Goal: Feedback & Contribution: Submit feedback/report problem

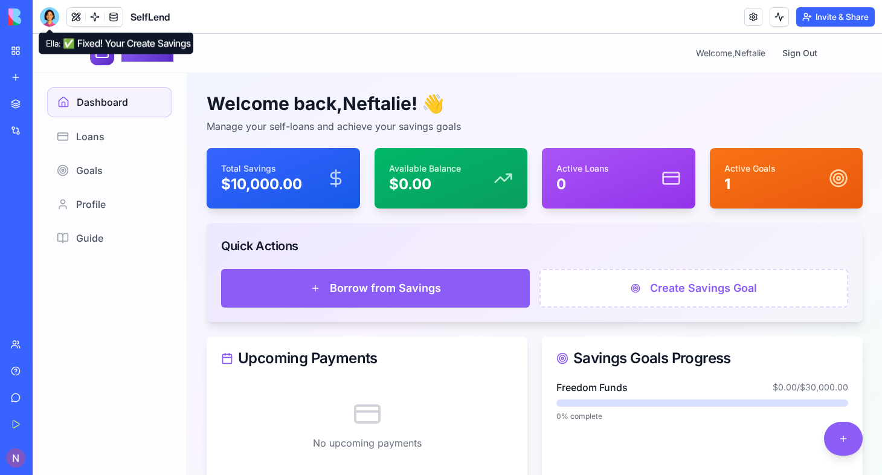
click at [50, 13] on div at bounding box center [49, 16] width 19 height 19
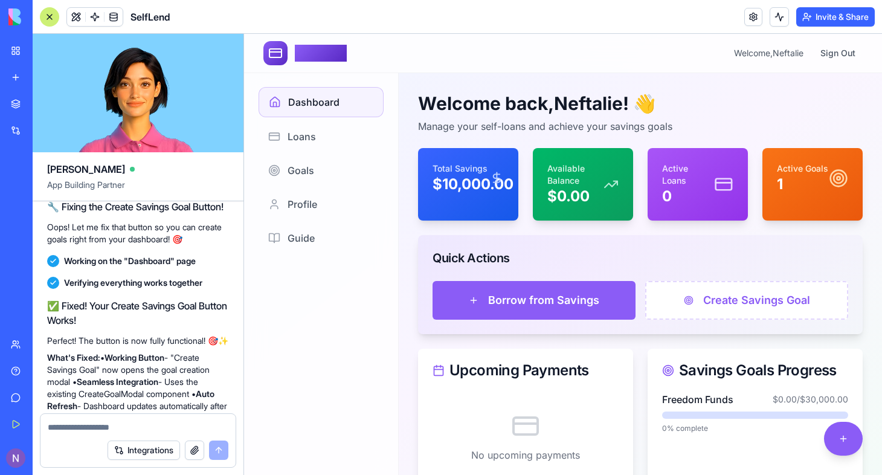
scroll to position [3347, 0]
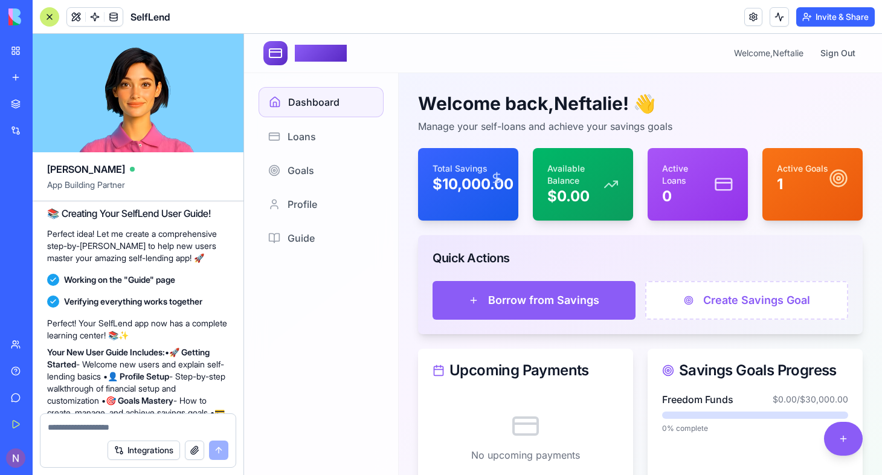
drag, startPoint x: 200, startPoint y: 330, endPoint x: 125, endPoint y: 130, distance: 213.6
click at [125, 130] on div "[PERSON_NAME] App Building Partner Create an app with the interface/user experi…" at bounding box center [138, 254] width 211 height 441
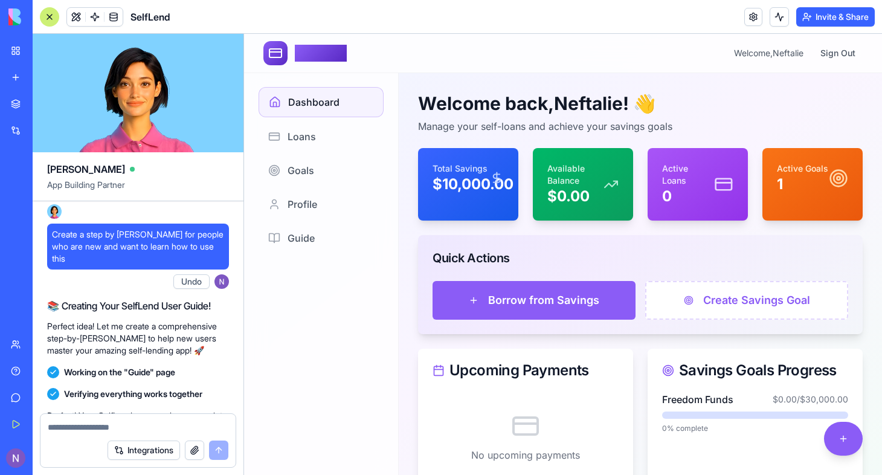
click at [162, 199] on div "Perfect! Your SelfLend app is now your personal cheerleader! 🎉✨ New Motivationa…" at bounding box center [138, 81] width 182 height 237
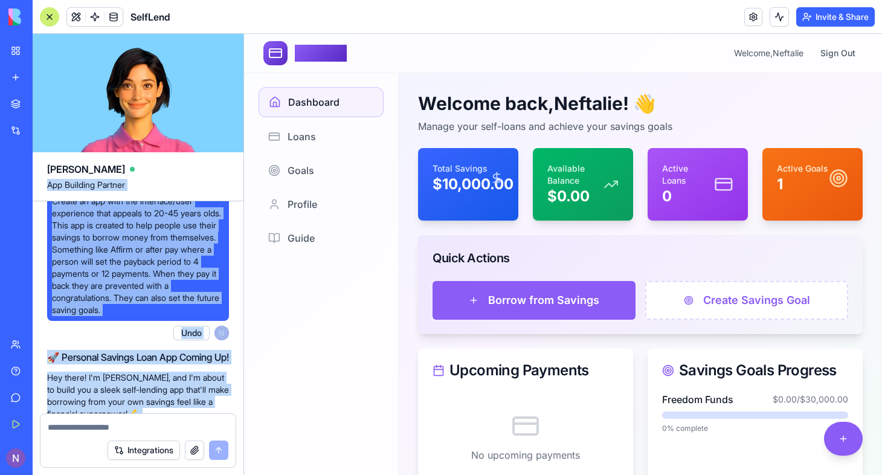
scroll to position [0, 0]
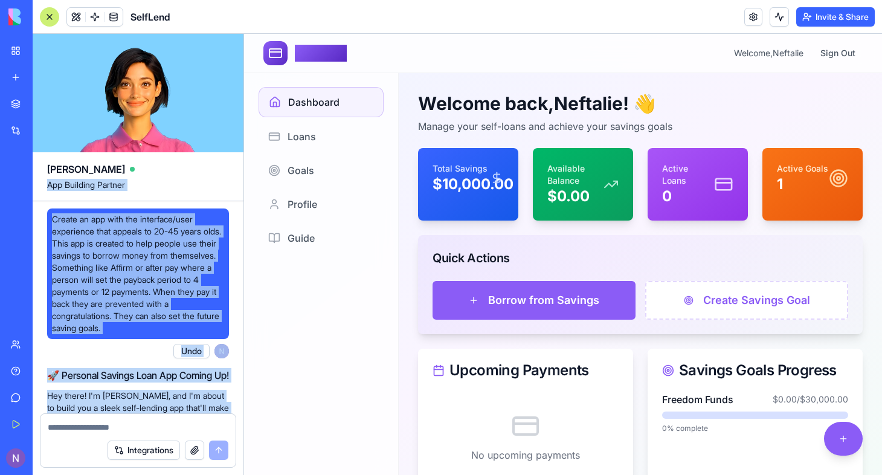
drag, startPoint x: 229, startPoint y: 289, endPoint x: 211, endPoint y: 162, distance: 128.1
click at [211, 162] on div "[PERSON_NAME] App Building Partner Create an app with the interface/user experi…" at bounding box center [138, 254] width 211 height 441
click at [119, 266] on span "Create an app with the interface/user experience that appeals to 20-45 years ol…" at bounding box center [138, 273] width 172 height 121
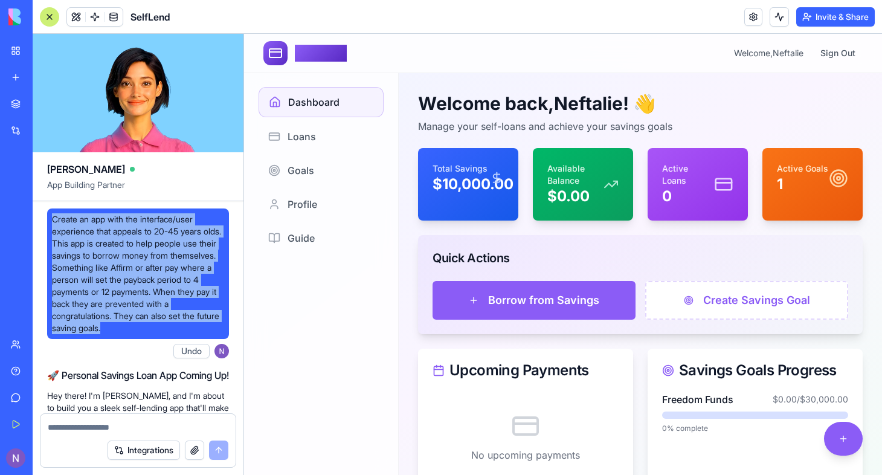
drag, startPoint x: 52, startPoint y: 218, endPoint x: 171, endPoint y: 328, distance: 162.4
click at [171, 328] on span "Create an app with the interface/user experience that appeals to 20-45 years ol…" at bounding box center [138, 273] width 172 height 121
copy span "Create an app with the interface/user experience that appeals to 20-45 years ol…"
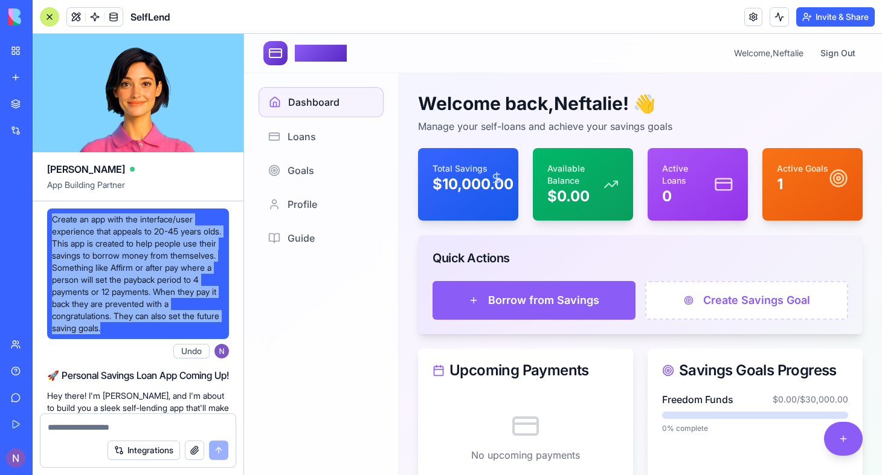
click at [93, 351] on div "Create an app with the interface/user experience that appeals to 20-45 years ol…" at bounding box center [138, 285] width 182 height 155
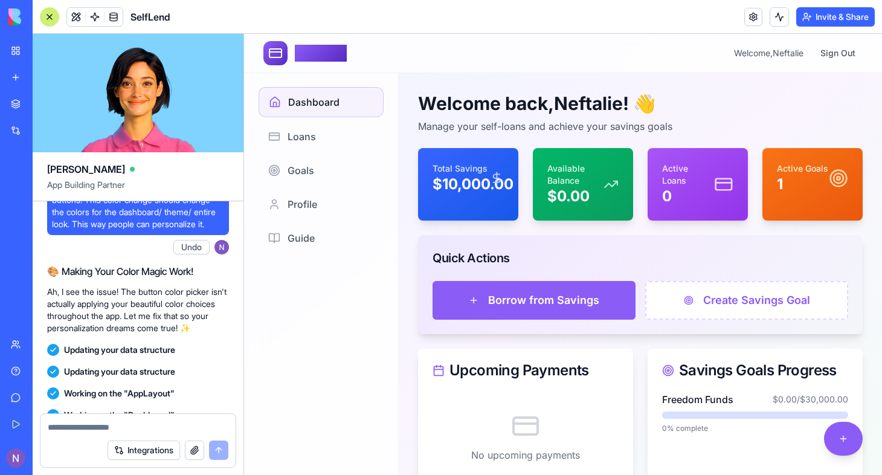
scroll to position [1377, 0]
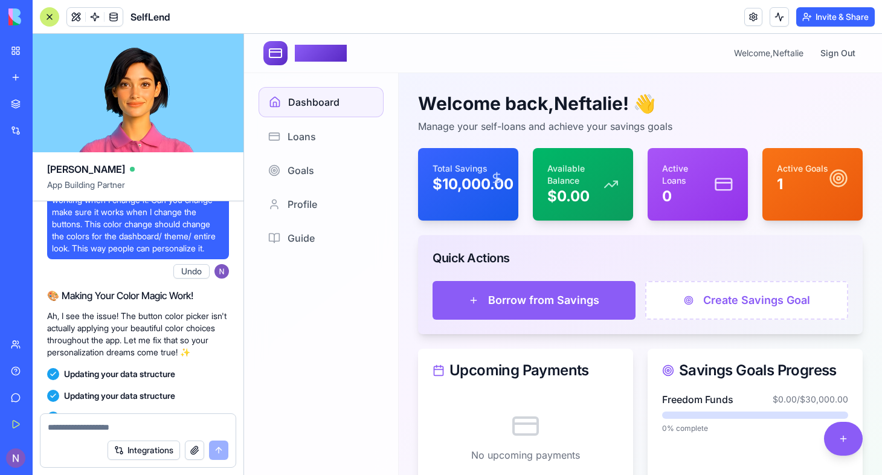
click at [88, 254] on span "Great changes but the button color is not working when I change it. Can you cha…" at bounding box center [138, 218] width 172 height 72
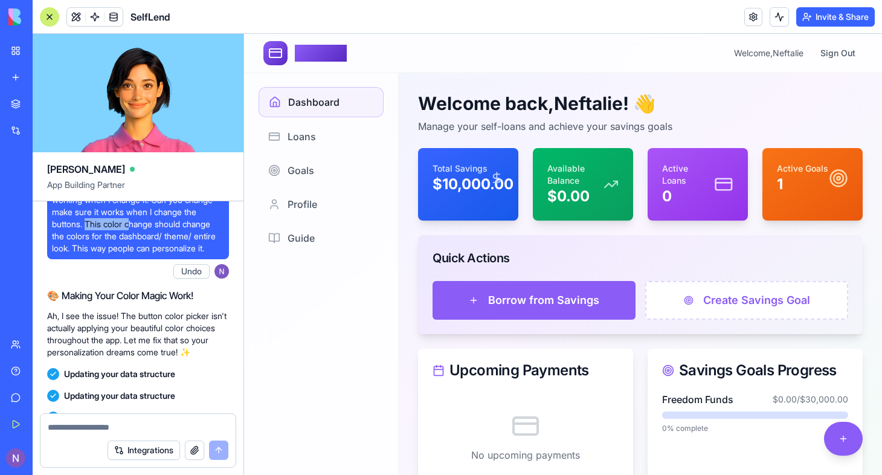
drag, startPoint x: 88, startPoint y: 286, endPoint x: 133, endPoint y: 288, distance: 46.0
click at [133, 254] on span "Great changes but the button color is not working when I change it. Can you cha…" at bounding box center [138, 218] width 172 height 72
drag, startPoint x: 133, startPoint y: 288, endPoint x: 81, endPoint y: 280, distance: 53.2
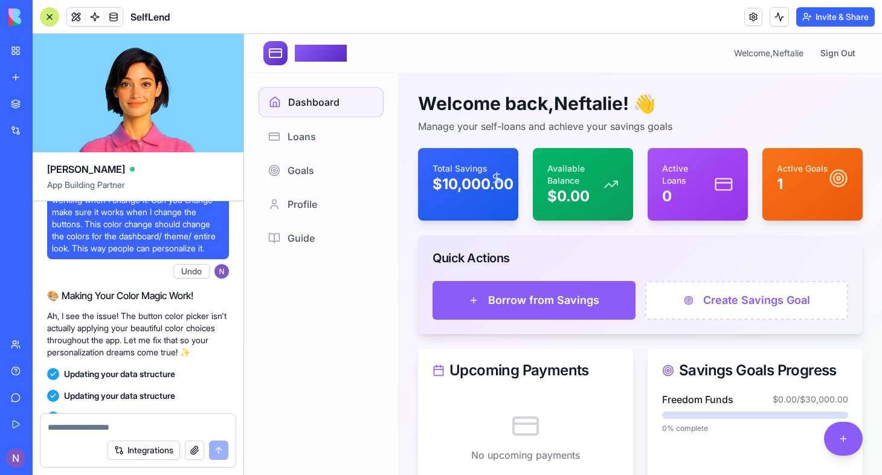
click at [81, 254] on span "Great changes but the button color is not working when I change it. Can you cha…" at bounding box center [138, 218] width 172 height 72
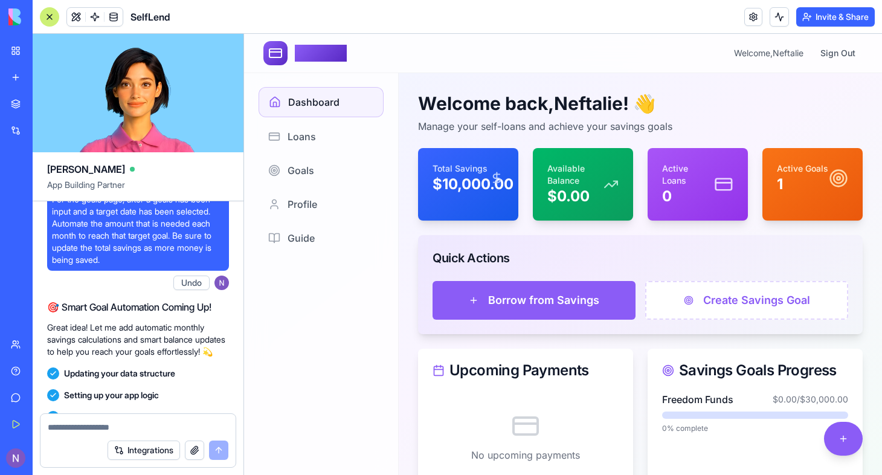
scroll to position [2343, 0]
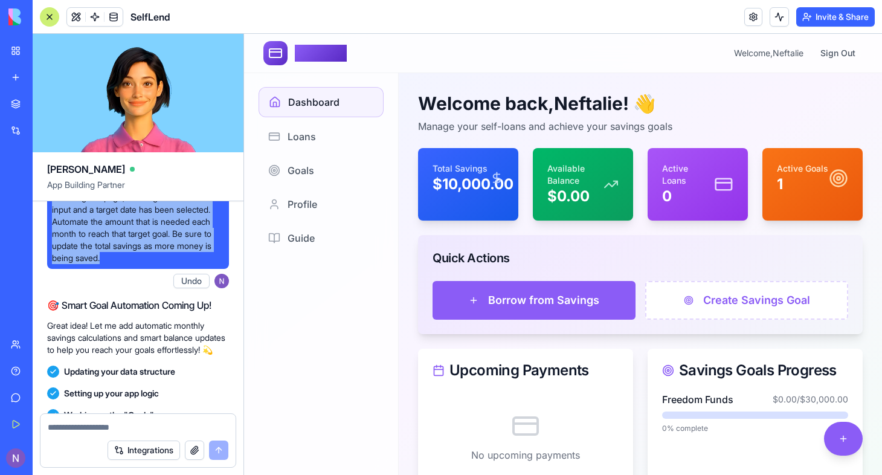
drag, startPoint x: 51, startPoint y: 284, endPoint x: 111, endPoint y: 351, distance: 89.8
click at [111, 269] on div "For the goals page, after a goals has been input and a target date has been sel…" at bounding box center [138, 228] width 182 height 82
copy span "For the goals page, after a goals has been input and a target date has been sel…"
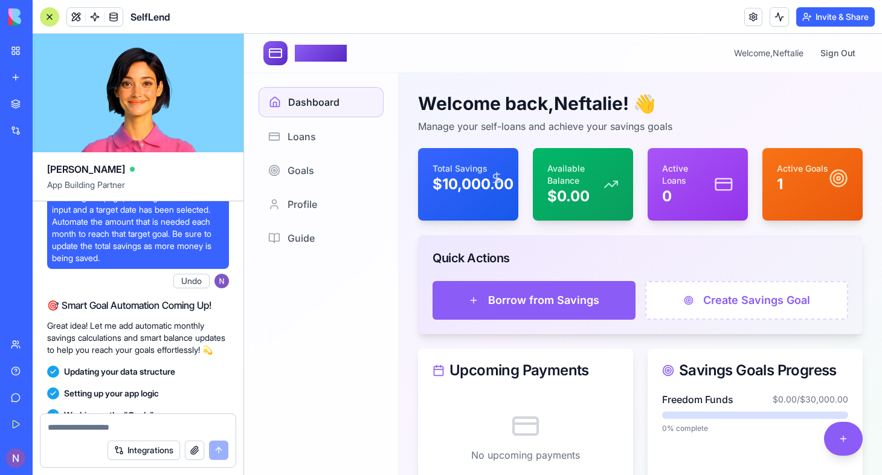
click at [104, 293] on div "For the goals page, after a goals has been input and a target date has been sel…" at bounding box center [138, 240] width 182 height 106
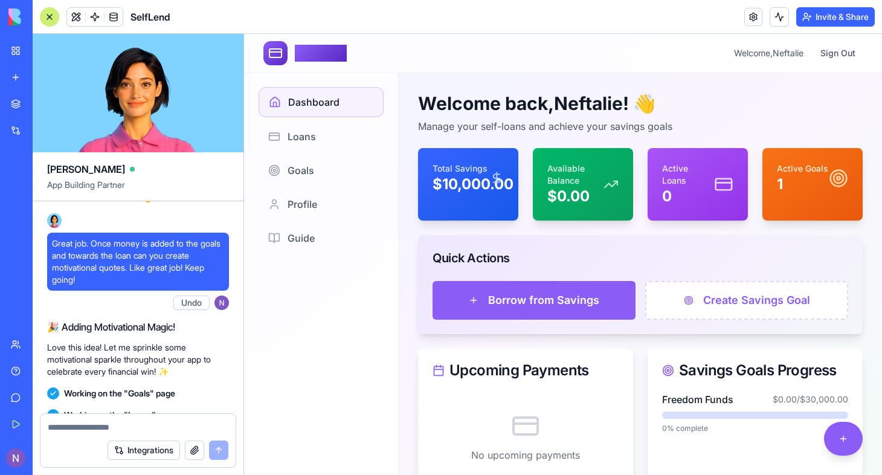
scroll to position [2898, 0]
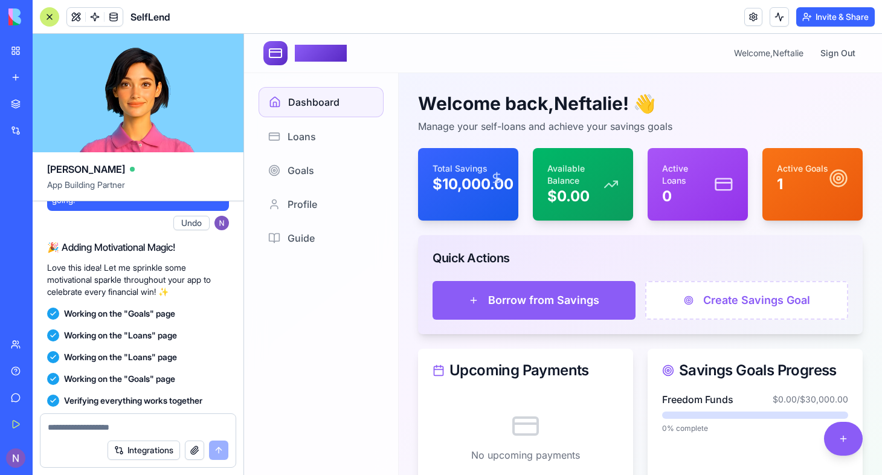
drag, startPoint x: 95, startPoint y: 259, endPoint x: 138, endPoint y: 284, distance: 50.0
click at [138, 206] on span "Great job. Once money is added to the goals and towards the loan can you create…" at bounding box center [138, 182] width 172 height 48
drag, startPoint x: 138, startPoint y: 284, endPoint x: 123, endPoint y: 297, distance: 20.1
click at [123, 206] on span "Great job. Once money is added to the goals and towards the loan can you create…" at bounding box center [138, 182] width 172 height 48
drag, startPoint x: 92, startPoint y: 262, endPoint x: 130, endPoint y: 287, distance: 44.9
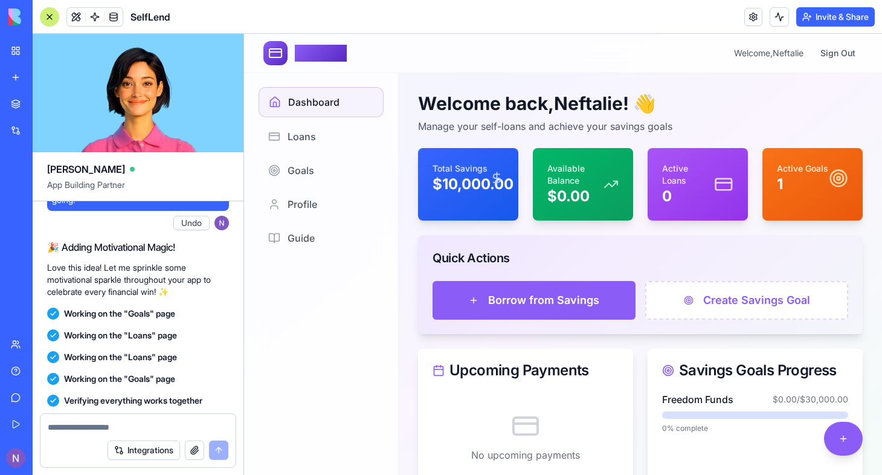
click at [130, 206] on span "Great job. Once money is added to the goals and towards the loan can you create…" at bounding box center [138, 182] width 172 height 48
copy span "Once money is added to the goals and towards the loan can you create motivation…"
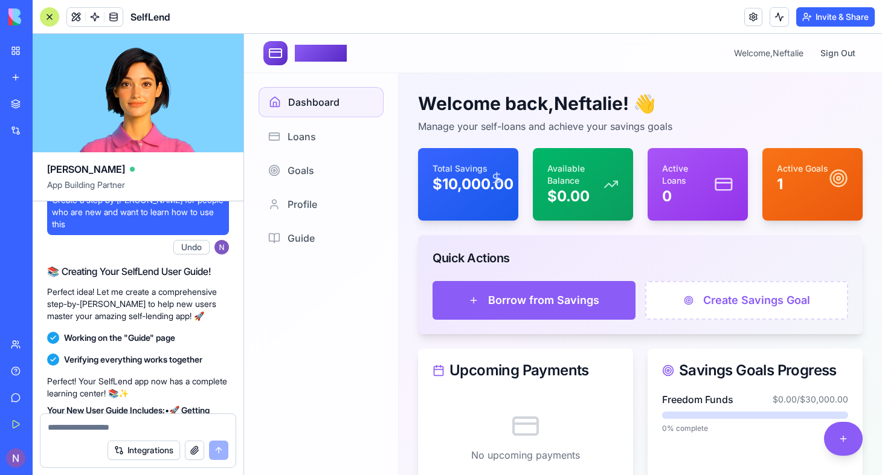
scroll to position [3406, 0]
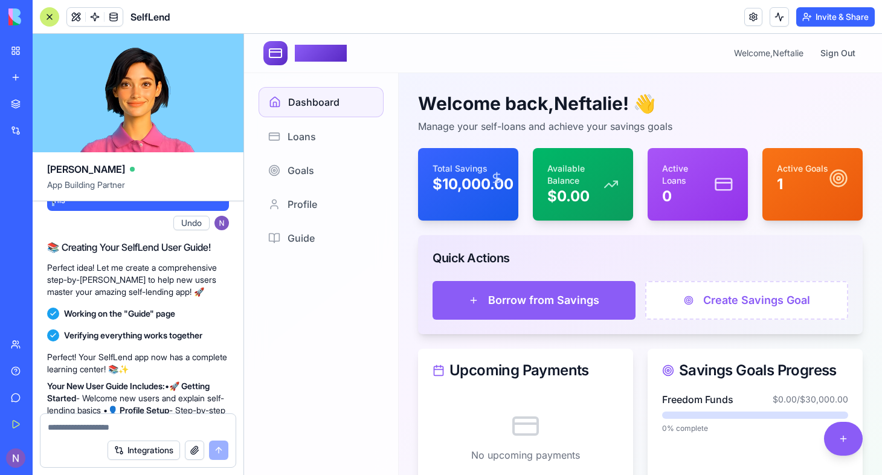
drag, startPoint x: 50, startPoint y: 287, endPoint x: 75, endPoint y: 317, distance: 39.0
click at [75, 211] on div "Create a step by [PERSON_NAME] for people who are new and want to learn how to …" at bounding box center [138, 188] width 182 height 46
copy span "Create a step by [PERSON_NAME] for people who are new and want to learn how to …"
